Goal: Task Accomplishment & Management: Manage account settings

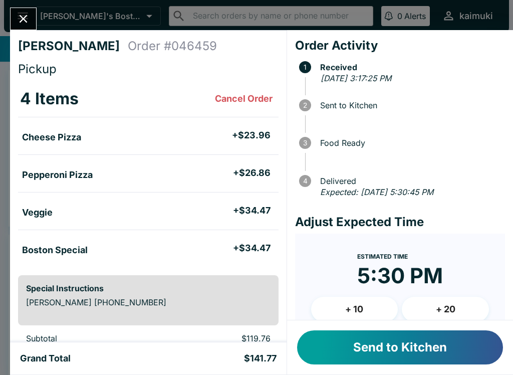
click at [388, 347] on button "Send to Kitchen" at bounding box center [400, 347] width 206 height 34
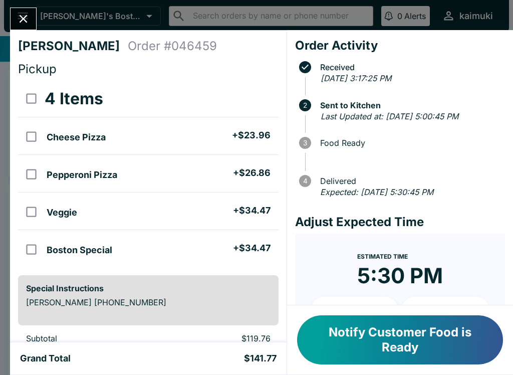
click at [23, 19] on icon "Close" at bounding box center [24, 19] width 8 height 8
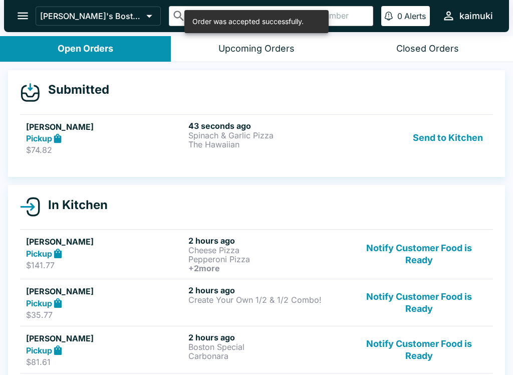
click at [260, 143] on p "The Hawaiian" at bounding box center [268, 144] width 158 height 9
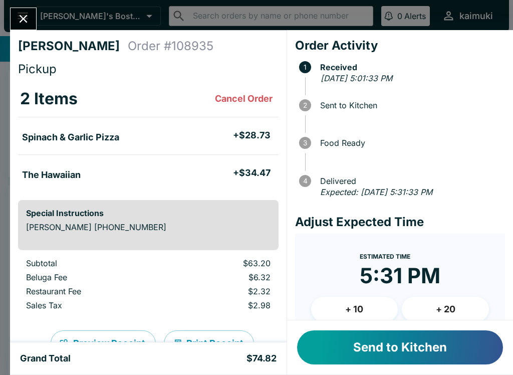
click at [391, 347] on button "Send to Kitchen" at bounding box center [400, 347] width 206 height 34
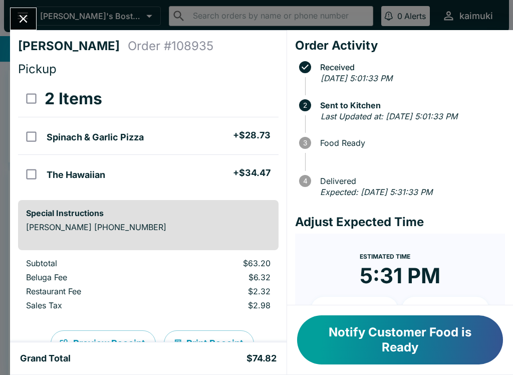
click at [14, 16] on button "Close" at bounding box center [24, 19] width 26 height 22
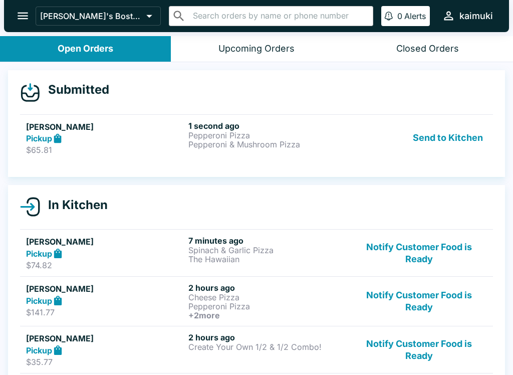
click at [334, 157] on link "[PERSON_NAME] Pickup $65.81 1 second ago Pepperoni Pizza Pepperoni & Mushroom P…" at bounding box center [256, 137] width 473 height 47
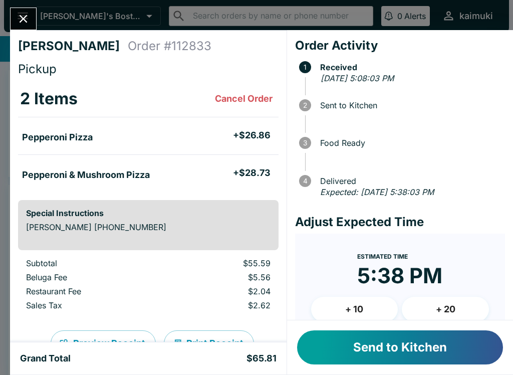
click at [363, 307] on button "+ 10" at bounding box center [354, 309] width 87 height 25
click at [385, 359] on button "Send to Kitchen" at bounding box center [400, 347] width 206 height 34
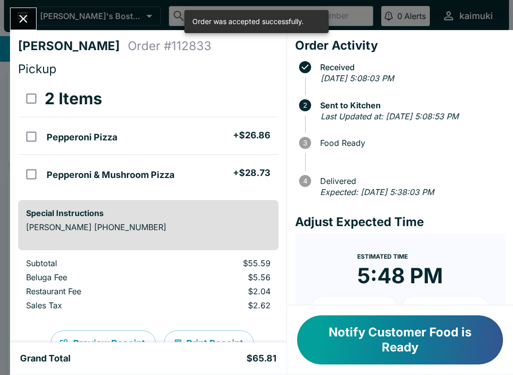
click at [243, 371] on div "Grand Total $65.81" at bounding box center [148, 358] width 277 height 32
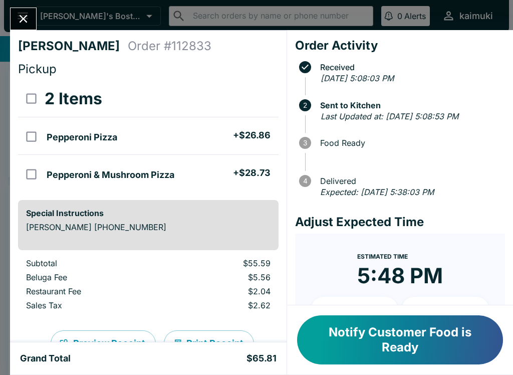
click at [22, 10] on button "Close" at bounding box center [24, 19] width 26 height 22
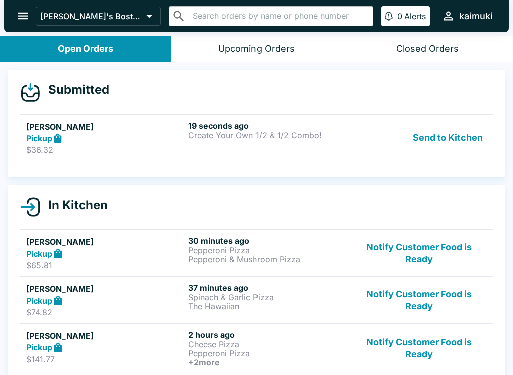
click at [80, 143] on div "Pickup" at bounding box center [105, 139] width 158 height 12
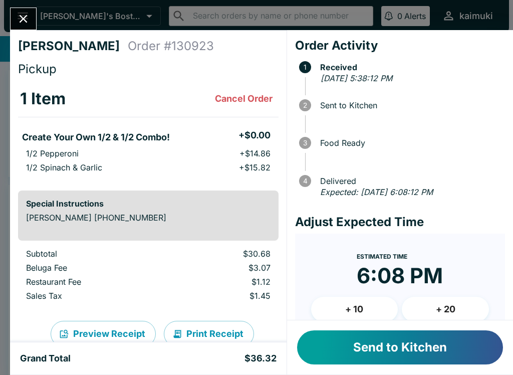
click at [354, 301] on button "+ 10" at bounding box center [354, 309] width 87 height 25
click at [364, 364] on button "Send to Kitchen" at bounding box center [400, 347] width 206 height 34
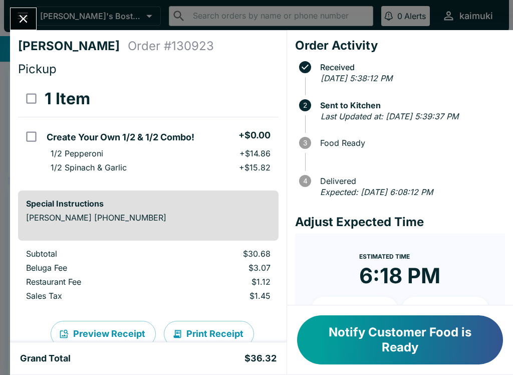
click at [17, 18] on icon "Close" at bounding box center [24, 19] width 14 height 14
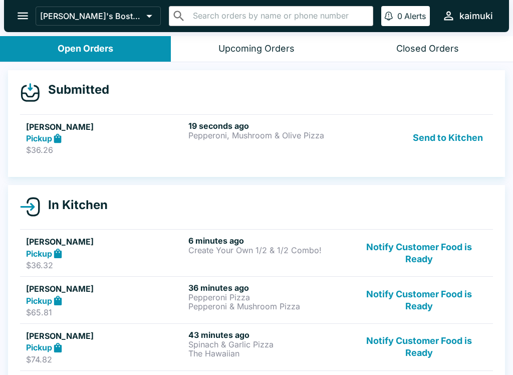
click at [217, 109] on div "Submitted [PERSON_NAME] Pickup $36.26 19 seconds ago Pepperoni, Mushroom & Oliv…" at bounding box center [256, 123] width 497 height 107
click at [348, 149] on div "[PERSON_NAME] Pickup $36.26 19 seconds ago Pepperoni, Mushroom & Olive Pizza Se…" at bounding box center [256, 138] width 461 height 35
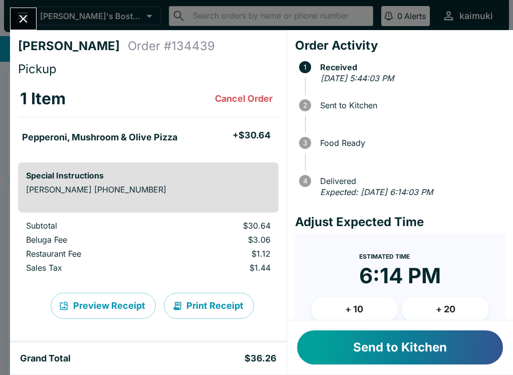
click at [384, 145] on span "Food Ready" at bounding box center [410, 142] width 190 height 9
click at [361, 304] on button "+ 10" at bounding box center [354, 309] width 87 height 25
click at [380, 344] on button "Send to Kitchen" at bounding box center [400, 347] width 206 height 34
